Goal: Task Accomplishment & Management: Manage account settings

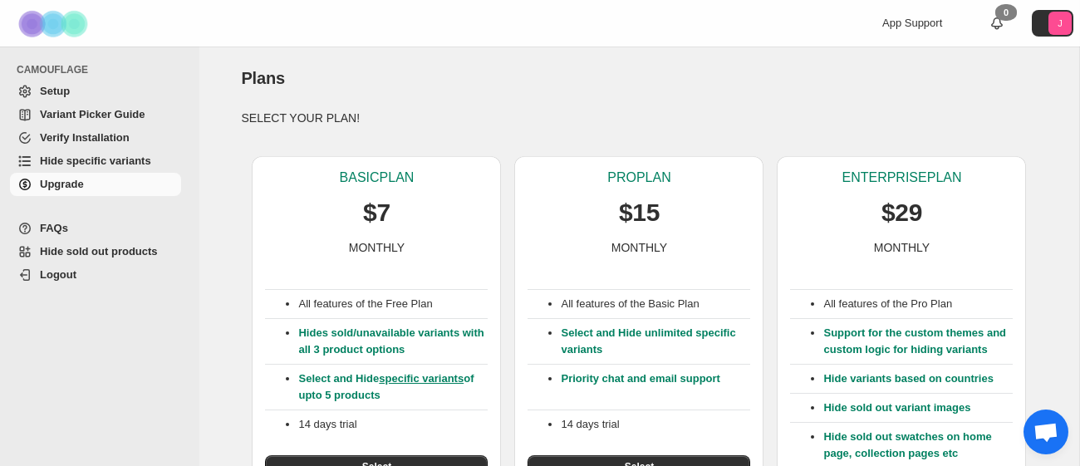
scroll to position [494, 0]
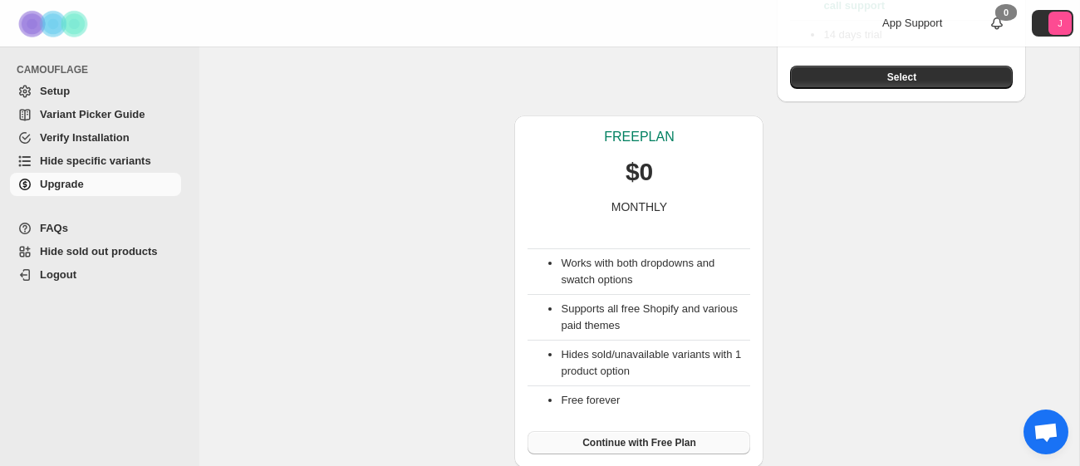
click at [613, 436] on span "Continue with Free Plan" at bounding box center [639, 442] width 114 height 13
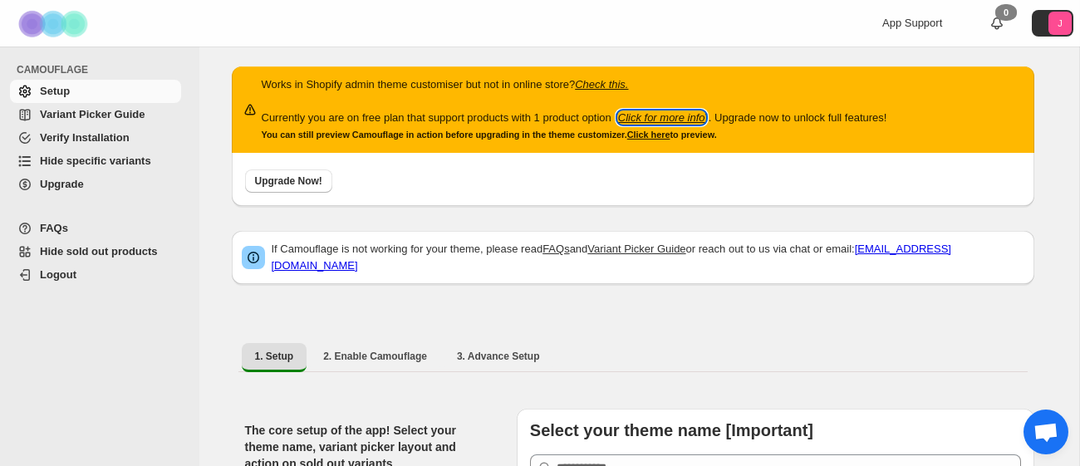
click at [705, 118] on icon "Click for more info" at bounding box center [661, 117] width 87 height 12
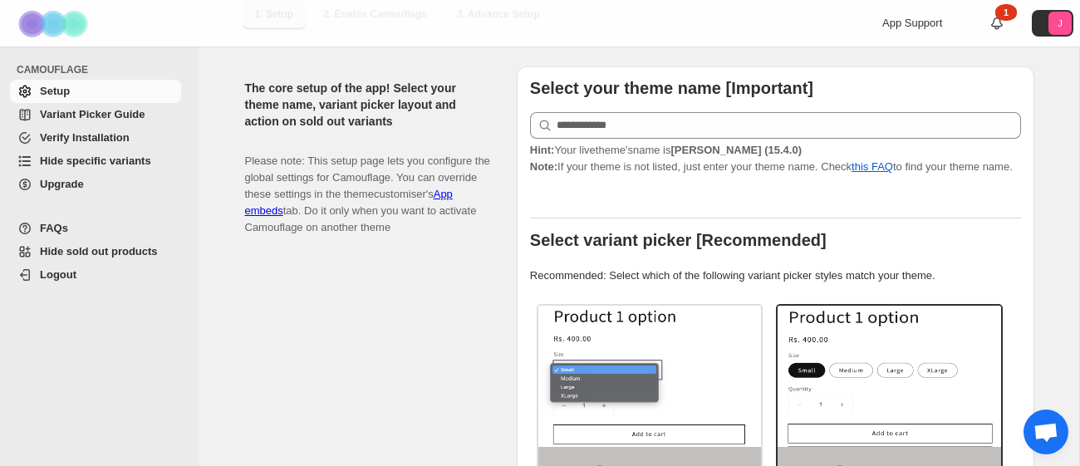
scroll to position [343, 0]
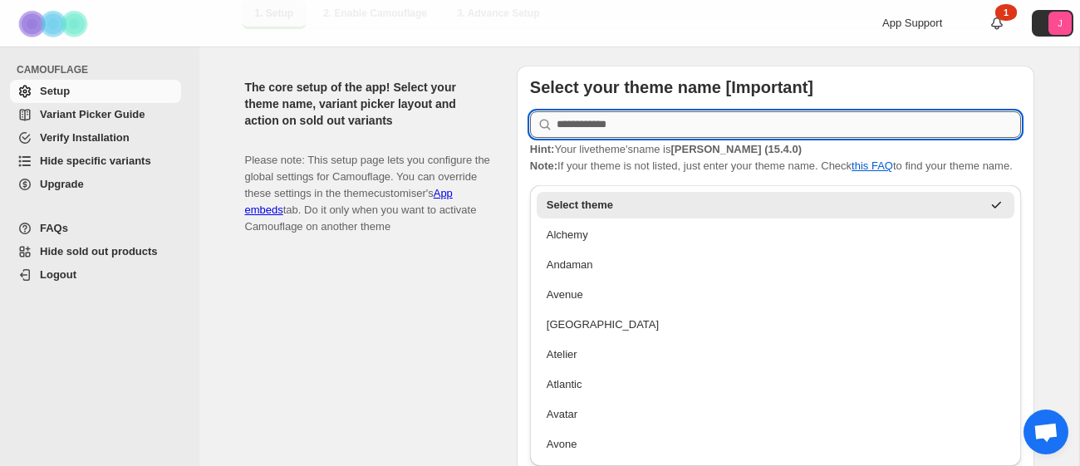
click at [623, 111] on input "text" at bounding box center [789, 124] width 464 height 27
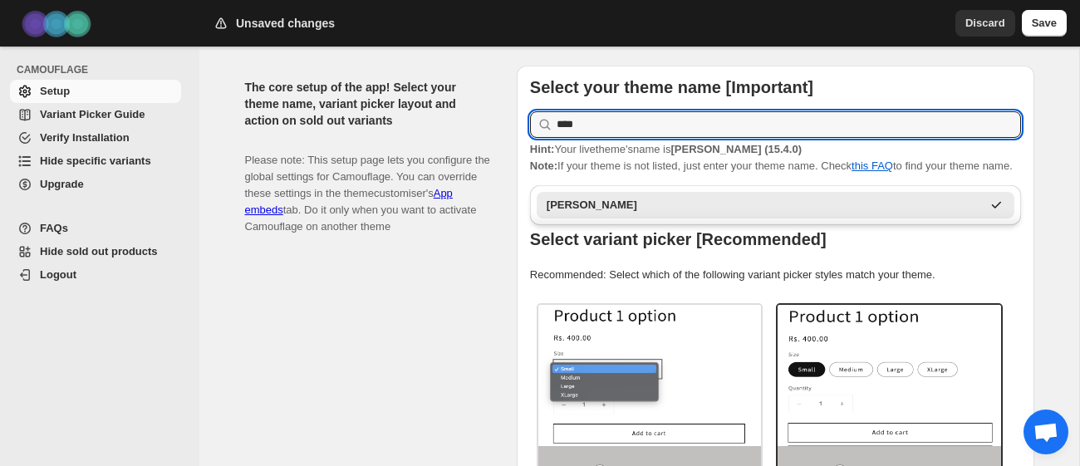
click at [669, 201] on div "Dawn" at bounding box center [764, 205] width 435 height 17
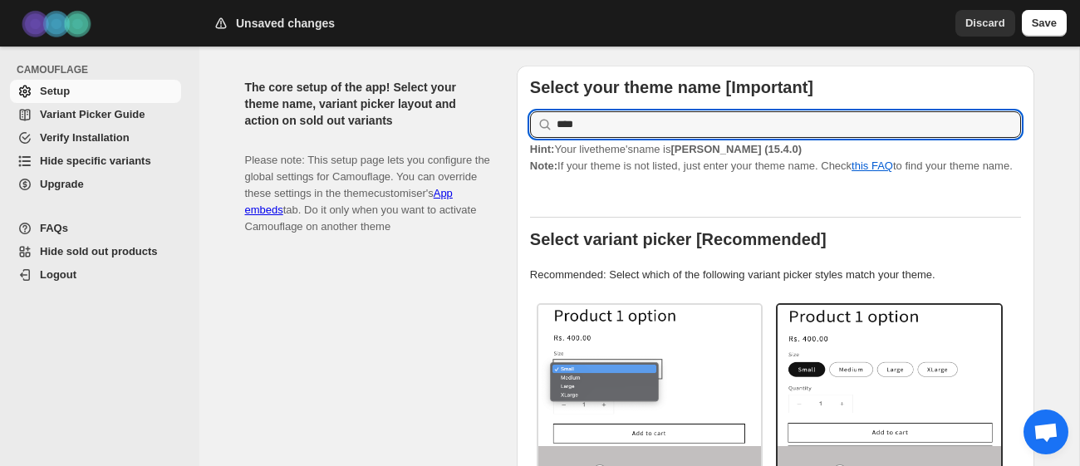
type input "****"
click at [705, 193] on div "Select your theme name [Important] **** Hint: Your live theme's name is Dawn (1…" at bounding box center [775, 410] width 491 height 663
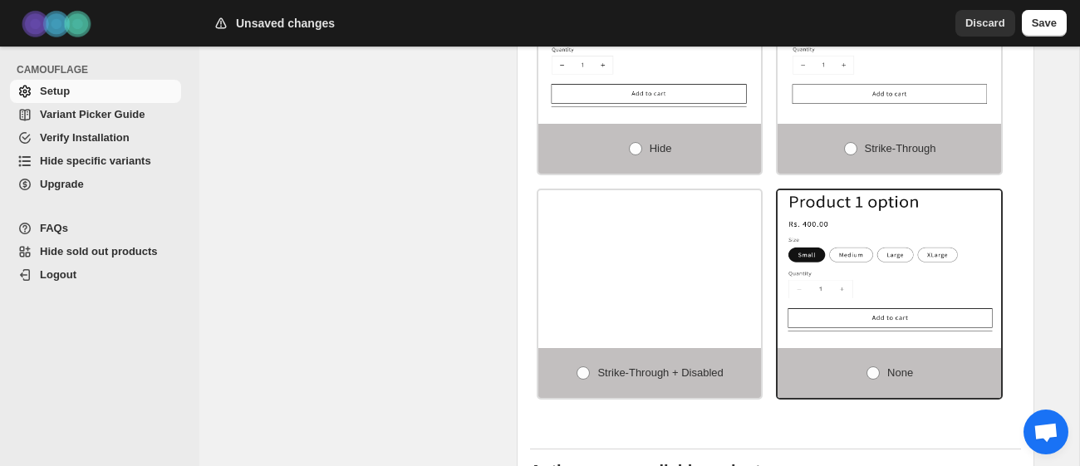
scroll to position [1212, 0]
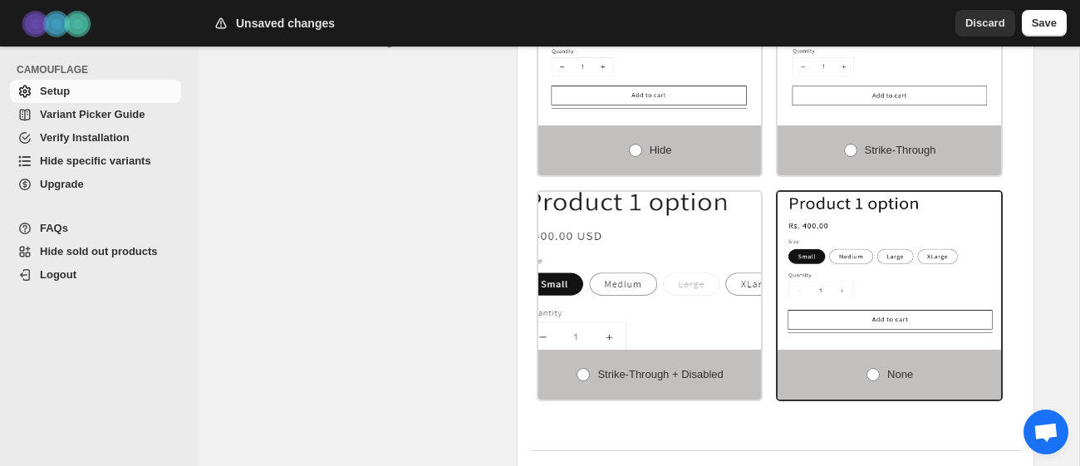
click at [714, 327] on img at bounding box center [683, 295] width 335 height 212
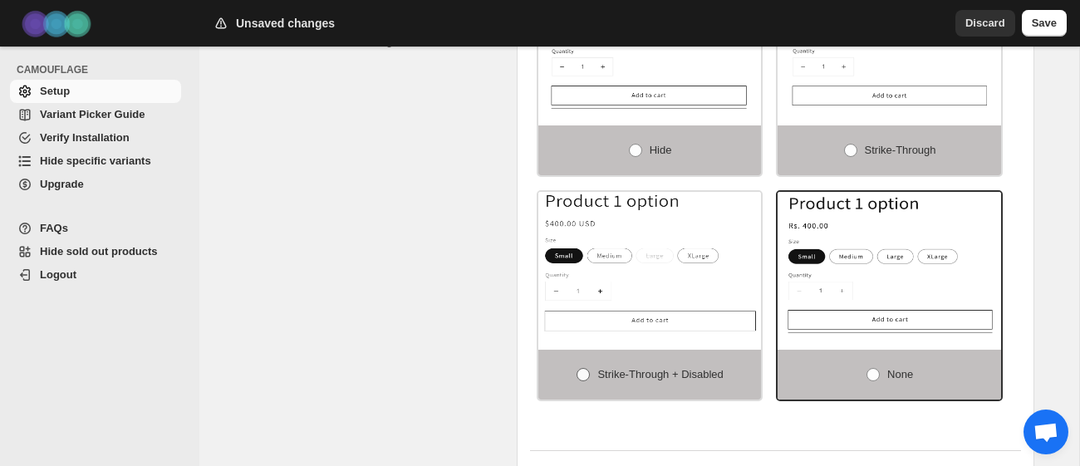
click at [587, 390] on label "Strike-through + Disabled" at bounding box center [649, 375] width 223 height 50
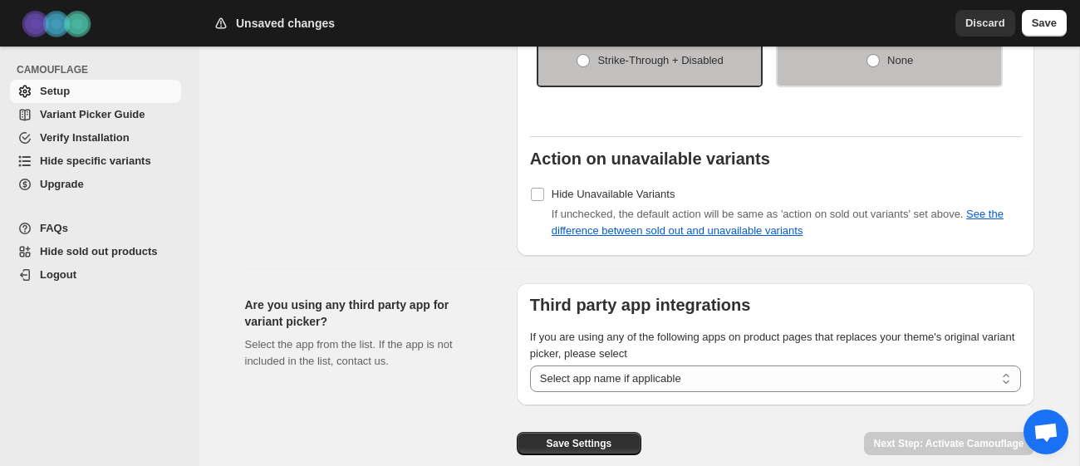
scroll to position [1606, 0]
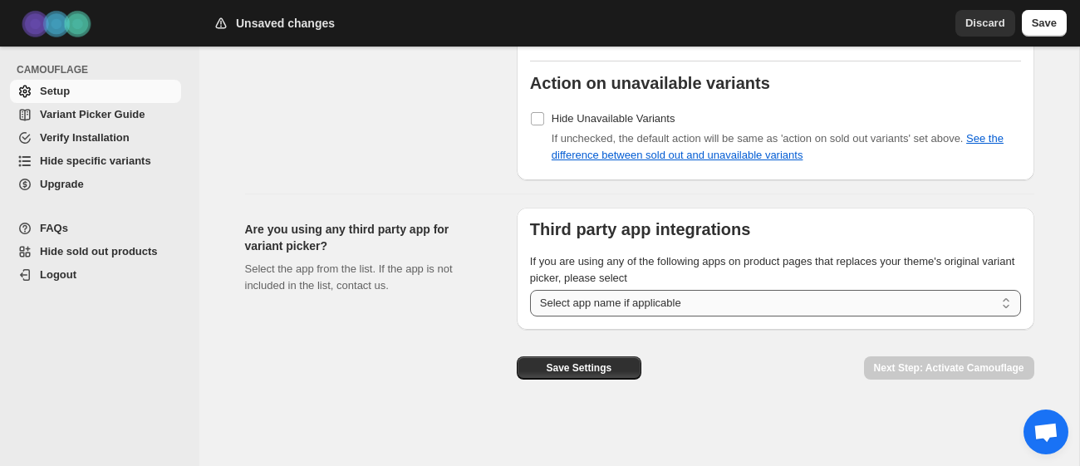
click at [737, 302] on select "**********" at bounding box center [775, 303] width 491 height 27
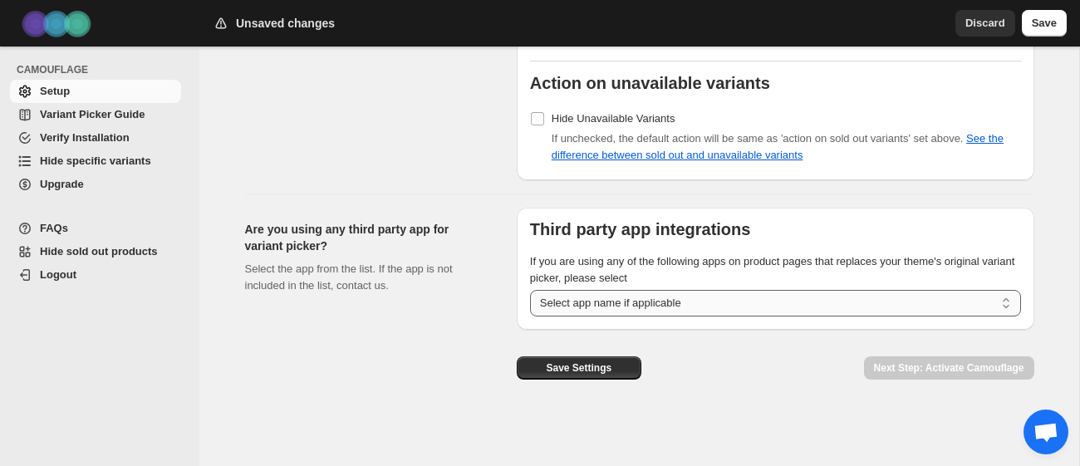
click at [737, 302] on select "**********" at bounding box center [775, 303] width 491 height 27
click at [611, 367] on span "Save Settings" at bounding box center [579, 367] width 66 height 13
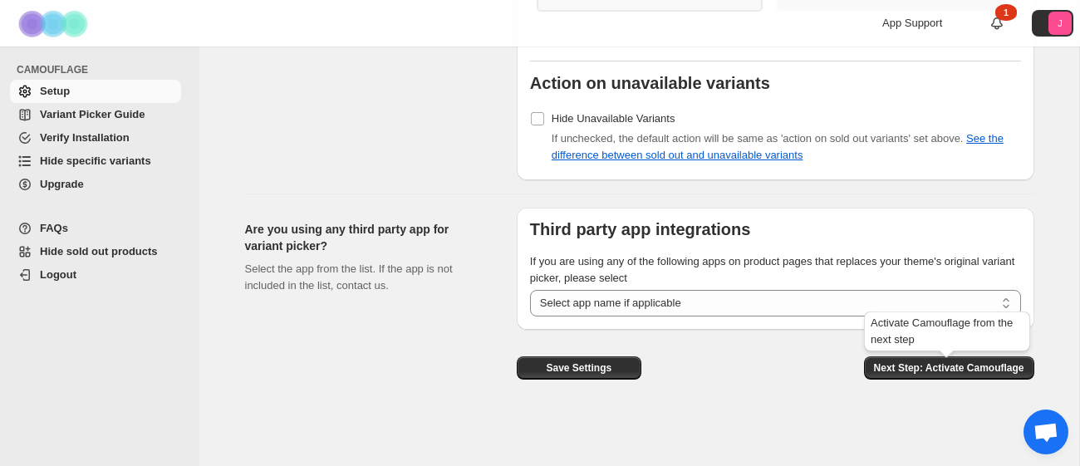
click at [985, 354] on div "Activate Camouflage from the next step" at bounding box center [947, 334] width 173 height 53
click at [974, 364] on span "Next Step: Activate Camouflage" at bounding box center [949, 367] width 150 height 13
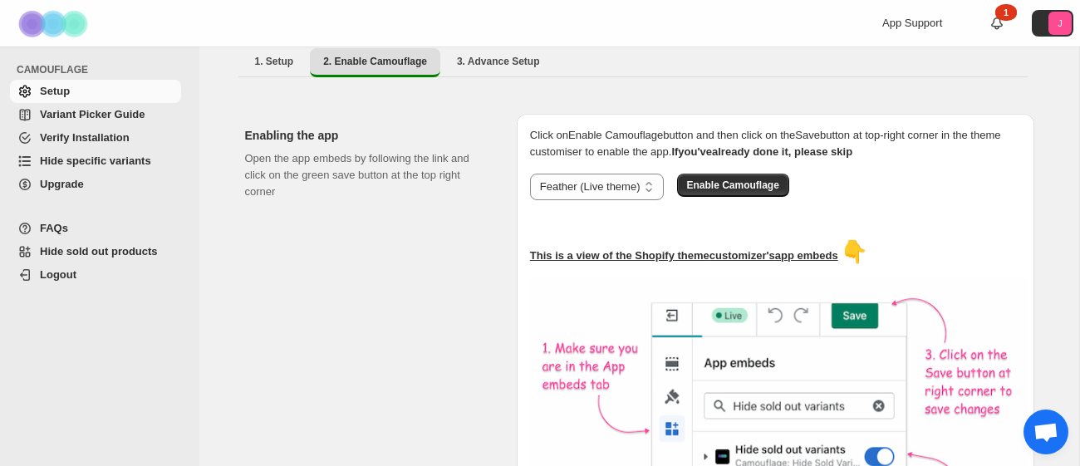
scroll to position [298, 0]
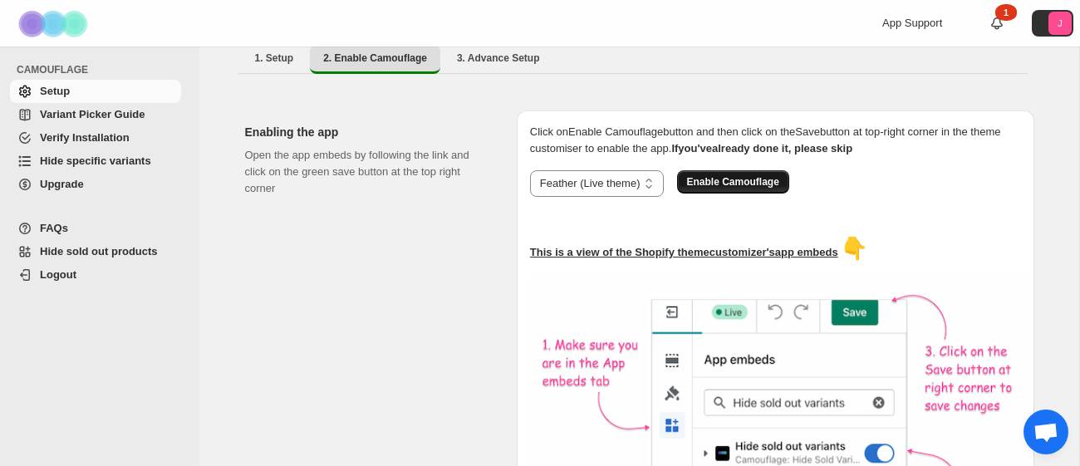
click at [754, 176] on span "Enable Camouflage" at bounding box center [733, 181] width 92 height 13
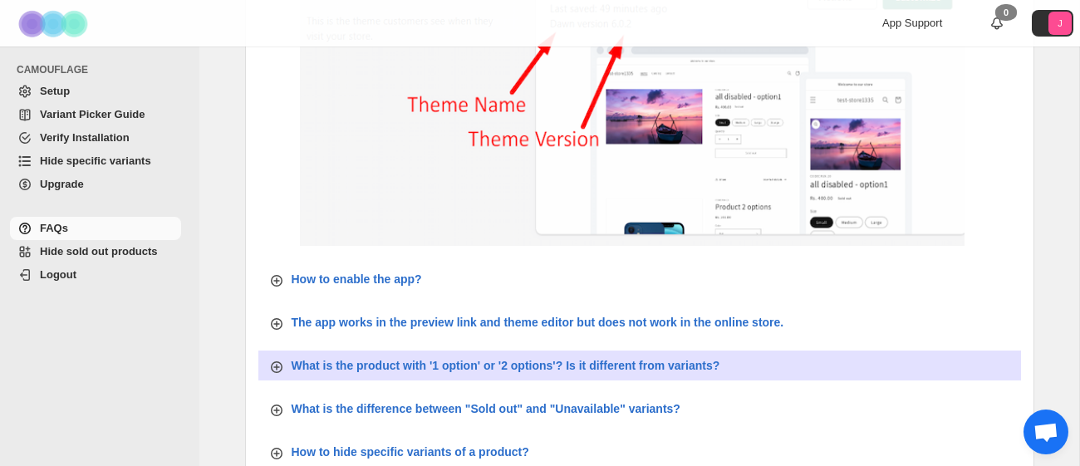
scroll to position [324, 0]
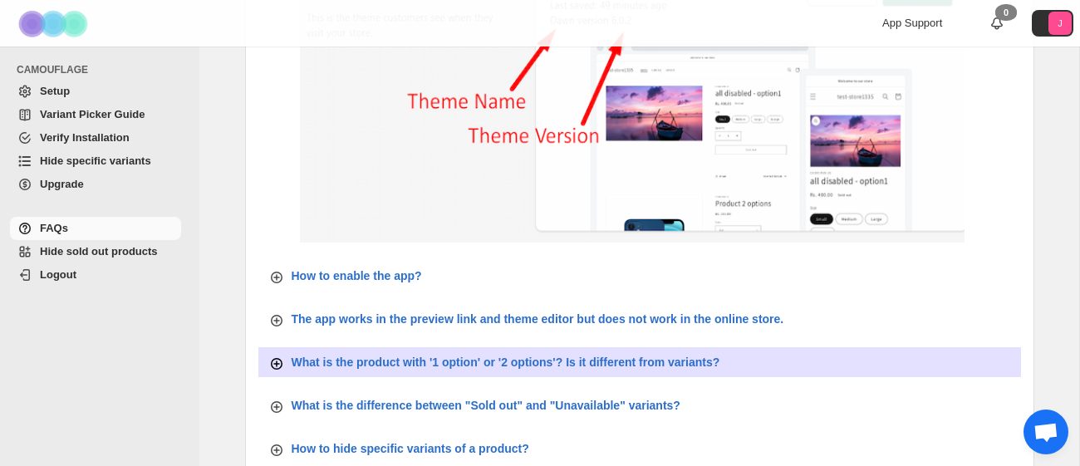
click at [487, 361] on p "What is the product with '1 option' or '2 options'? Is it different from varian…" at bounding box center [506, 362] width 429 height 17
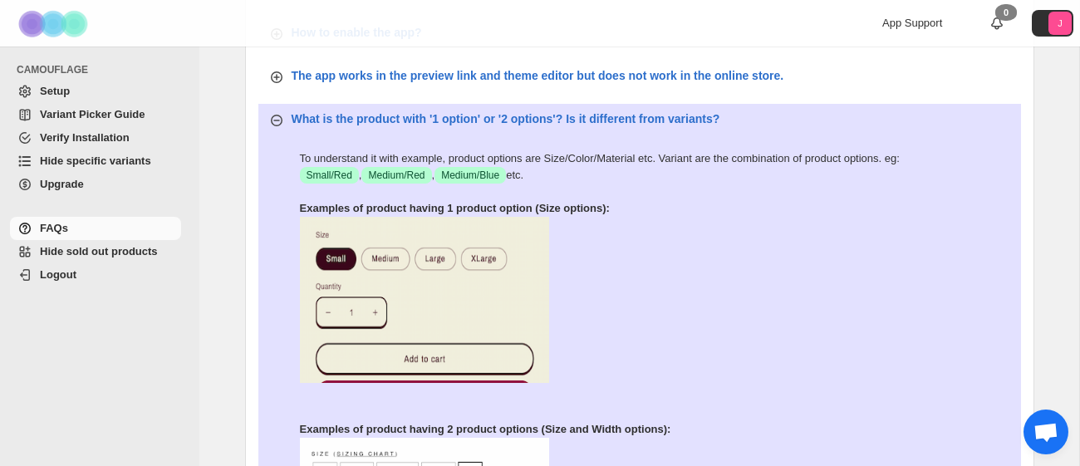
scroll to position [570, 0]
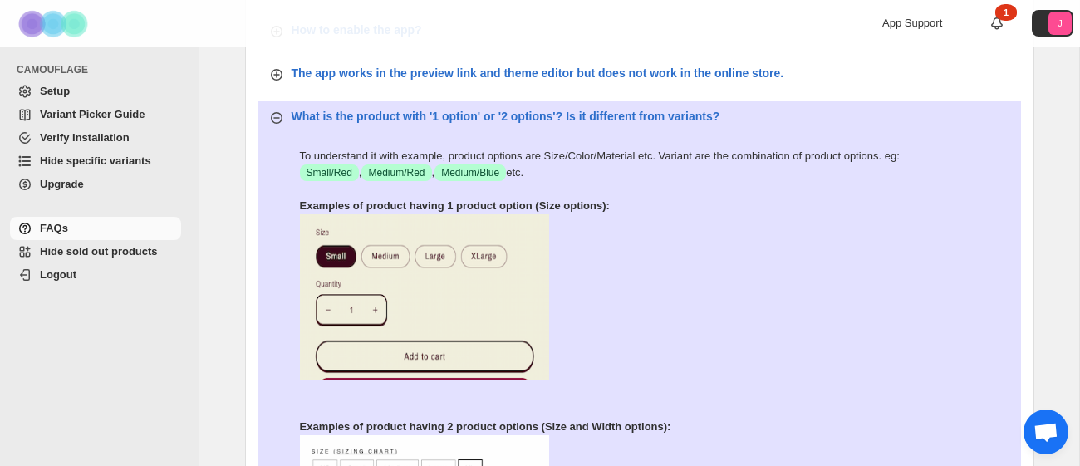
click at [109, 248] on span "Hide sold out products" at bounding box center [99, 251] width 118 height 12
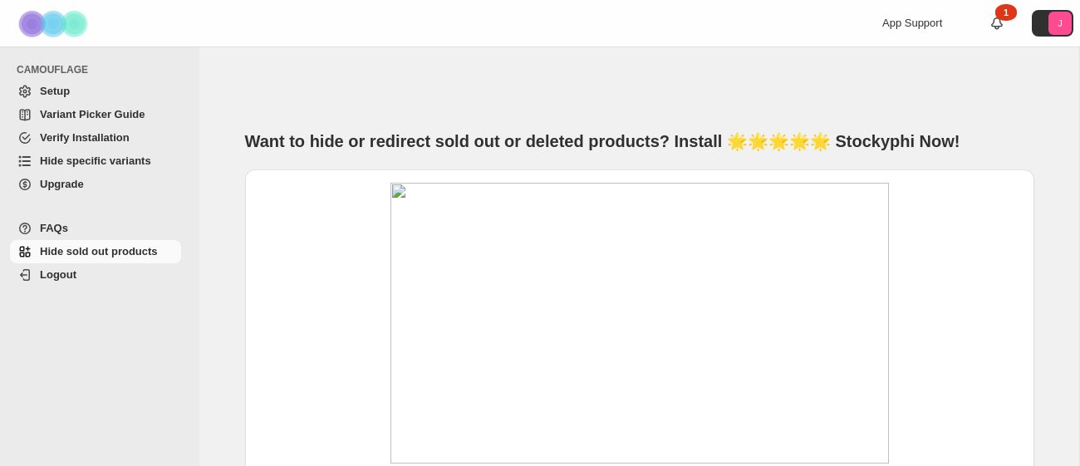
scroll to position [360, 0]
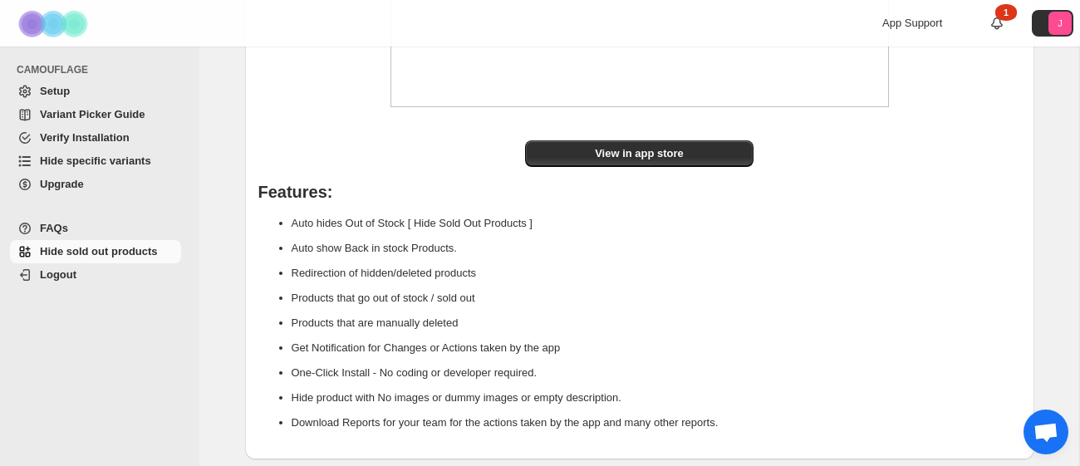
click at [381, 125] on div "View in app store Features: Auto hides Out of Stock [ Hide Sold Out Products ] …" at bounding box center [639, 136] width 789 height 646
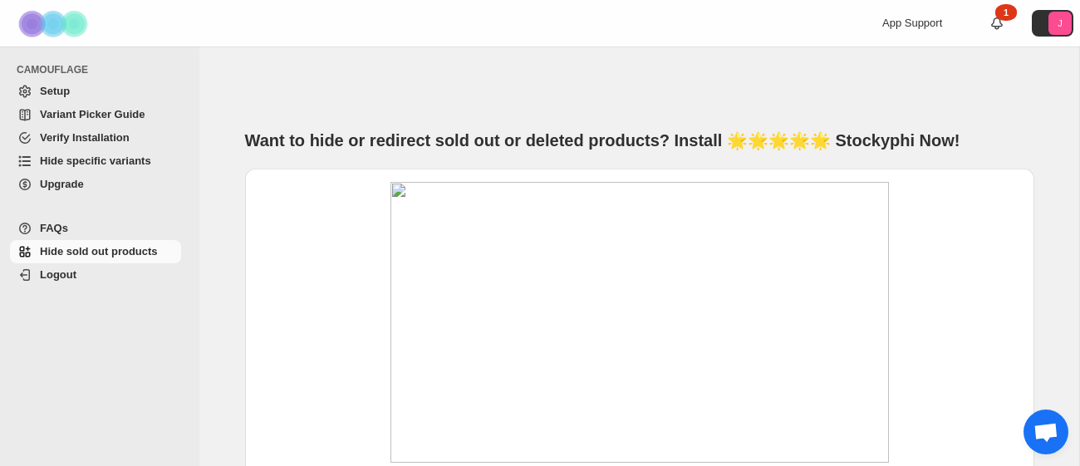
scroll to position [2, 0]
click at [1056, 18] on icon "J" at bounding box center [1059, 23] width 23 height 23
